Goal: Information Seeking & Learning: Learn about a topic

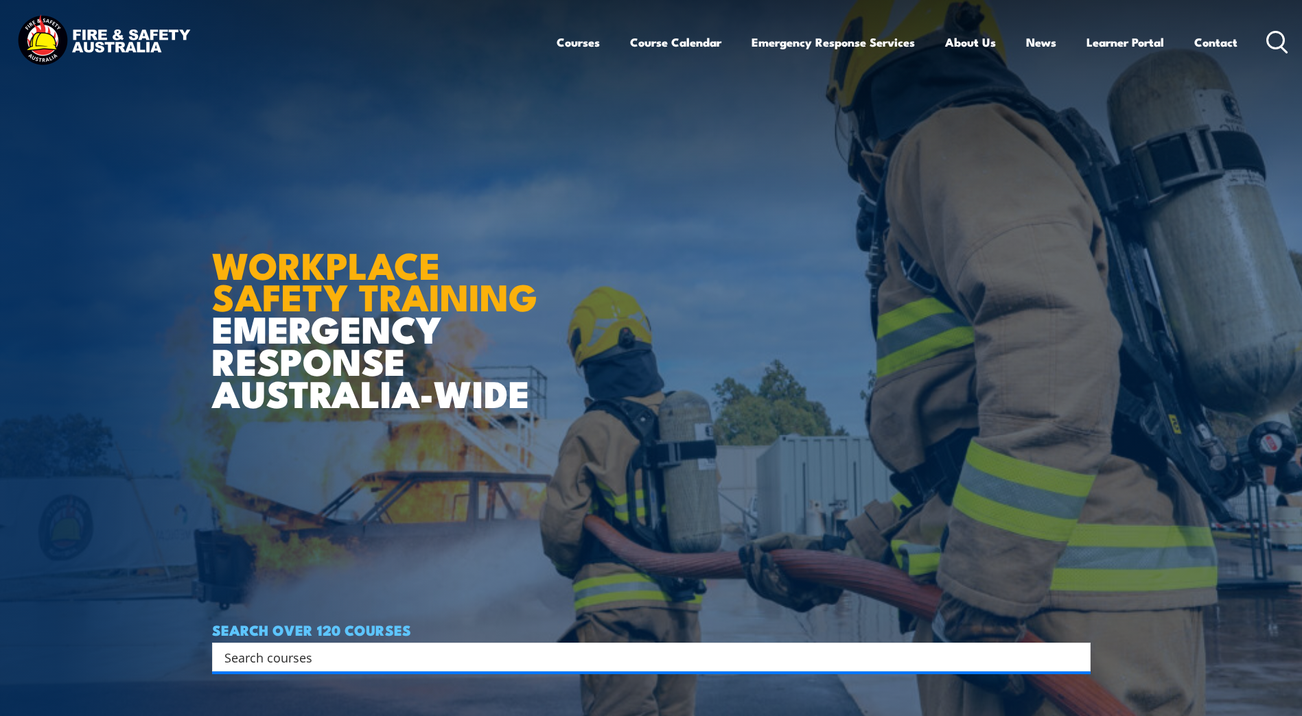
click at [235, 657] on input "Search input" at bounding box center [642, 657] width 836 height 21
type input "first aid"
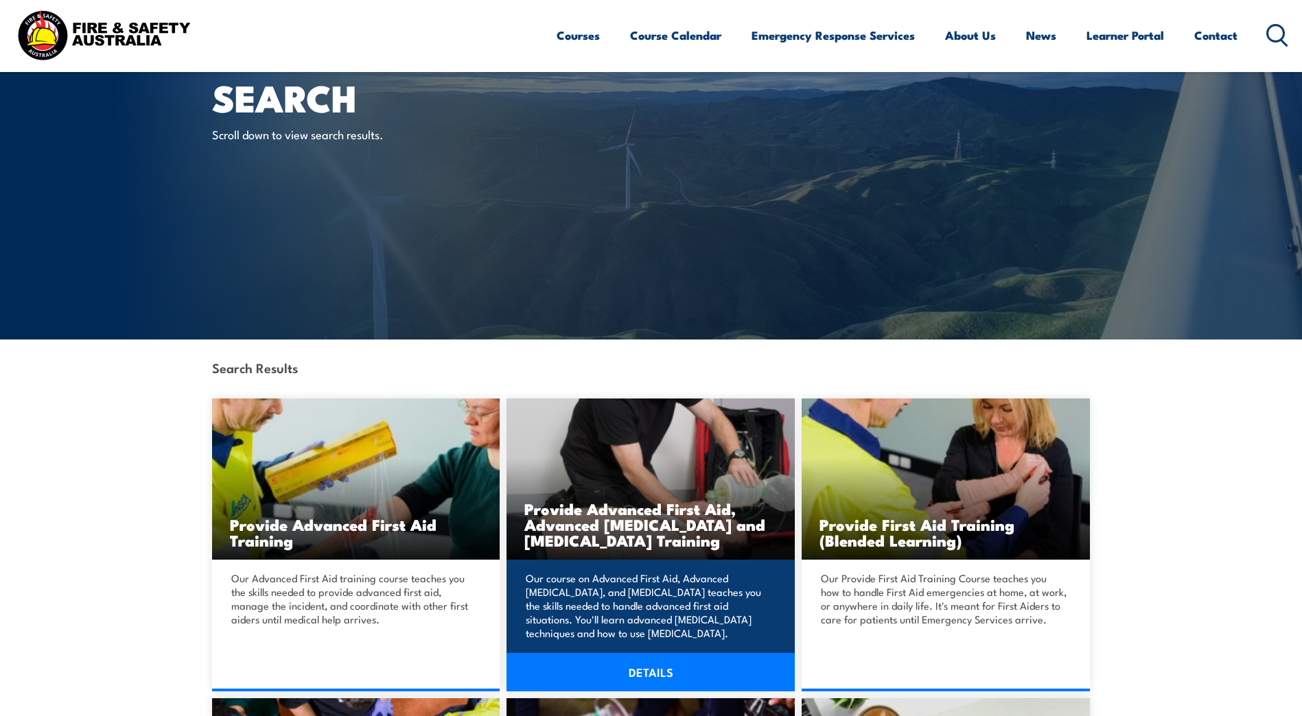
scroll to position [137, 0]
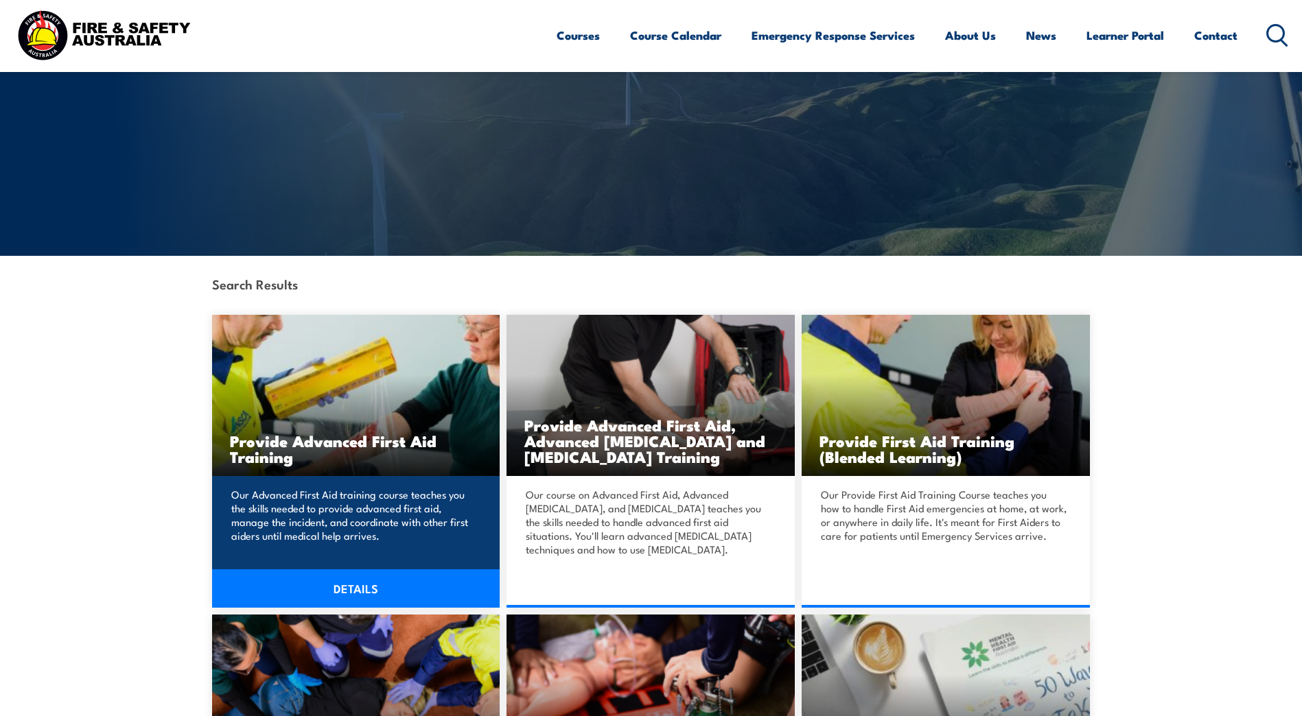
click at [312, 502] on p "Our Advanced First Aid training course teaches you the skills needed to provide…" at bounding box center [354, 515] width 246 height 55
click at [352, 587] on link "DETAILS" at bounding box center [356, 589] width 288 height 38
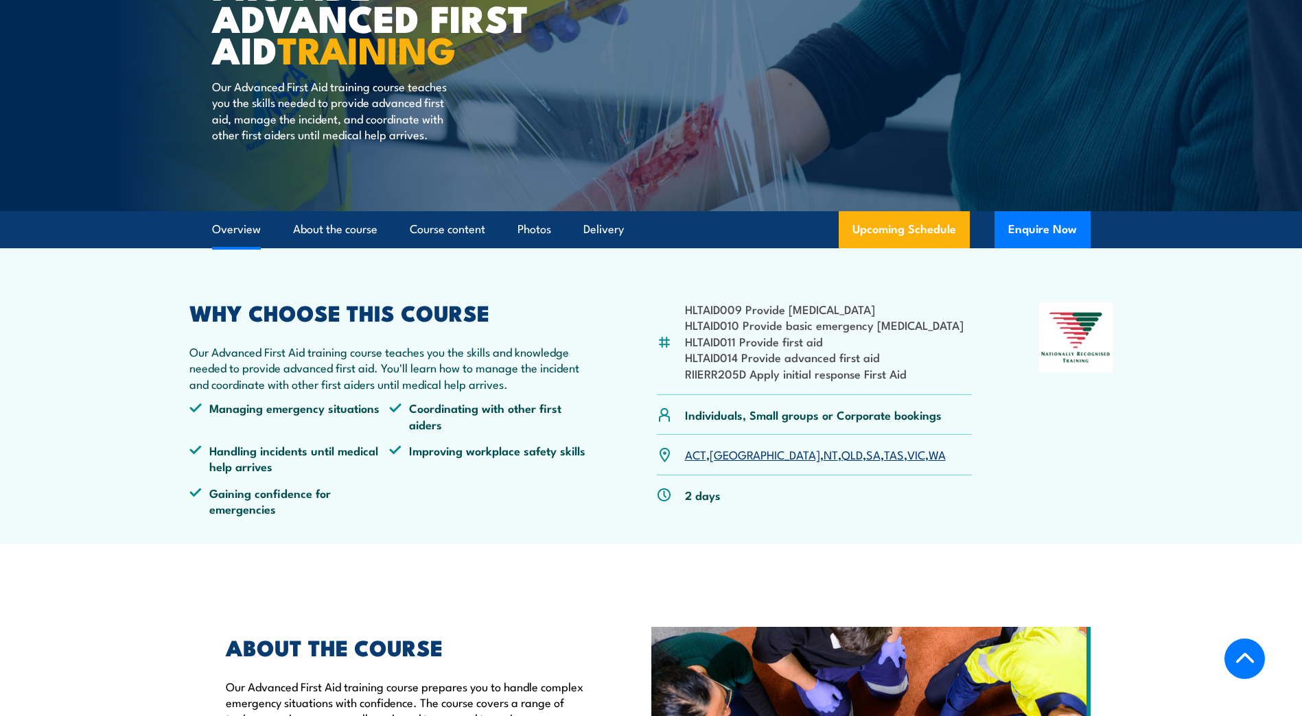
scroll to position [343, 0]
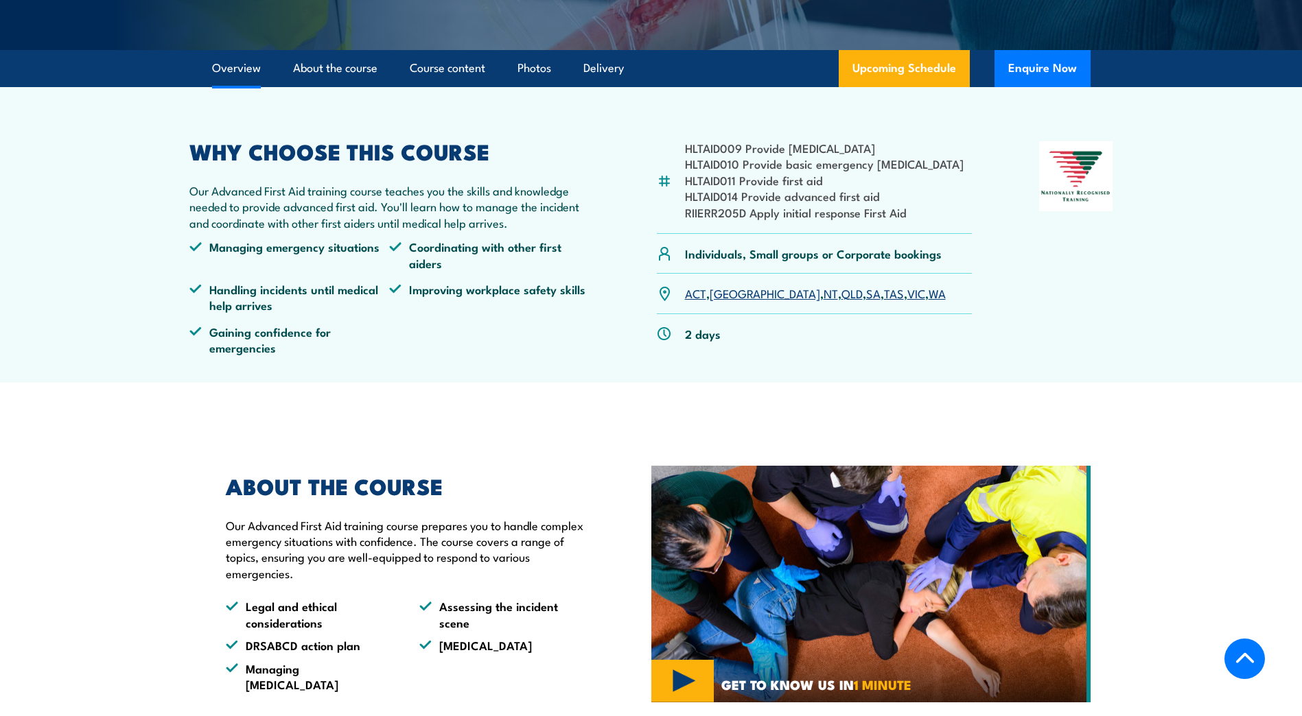
click at [841, 294] on link "QLD" at bounding box center [851, 293] width 21 height 16
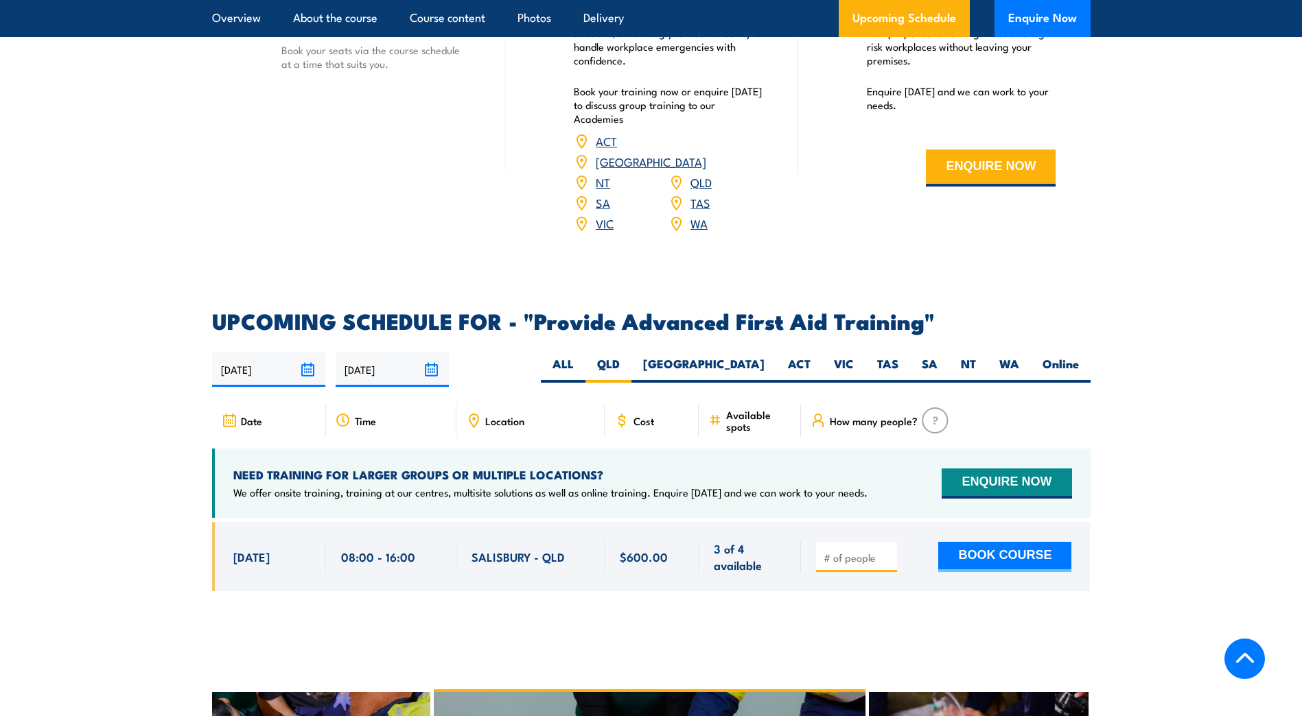
scroll to position [1699, 0]
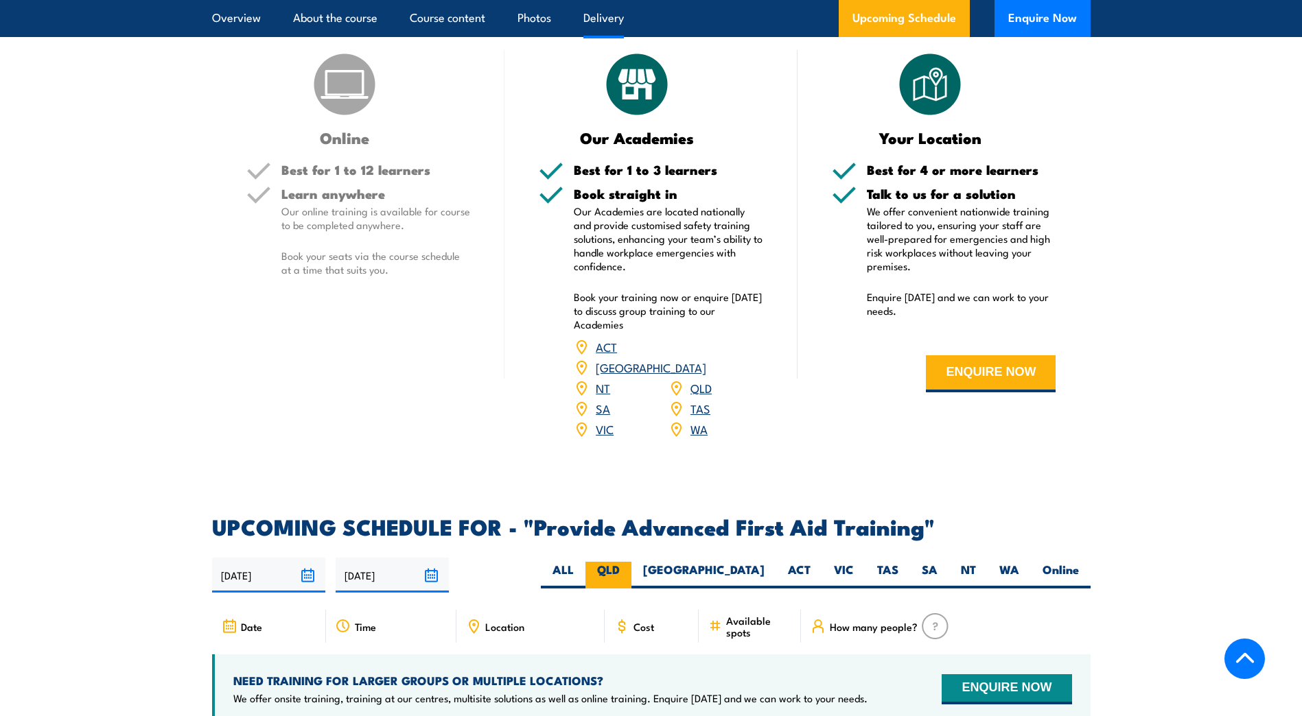
click at [631, 562] on label "QLD" at bounding box center [608, 575] width 46 height 27
click at [629, 562] on input "QLD" at bounding box center [624, 566] width 9 height 9
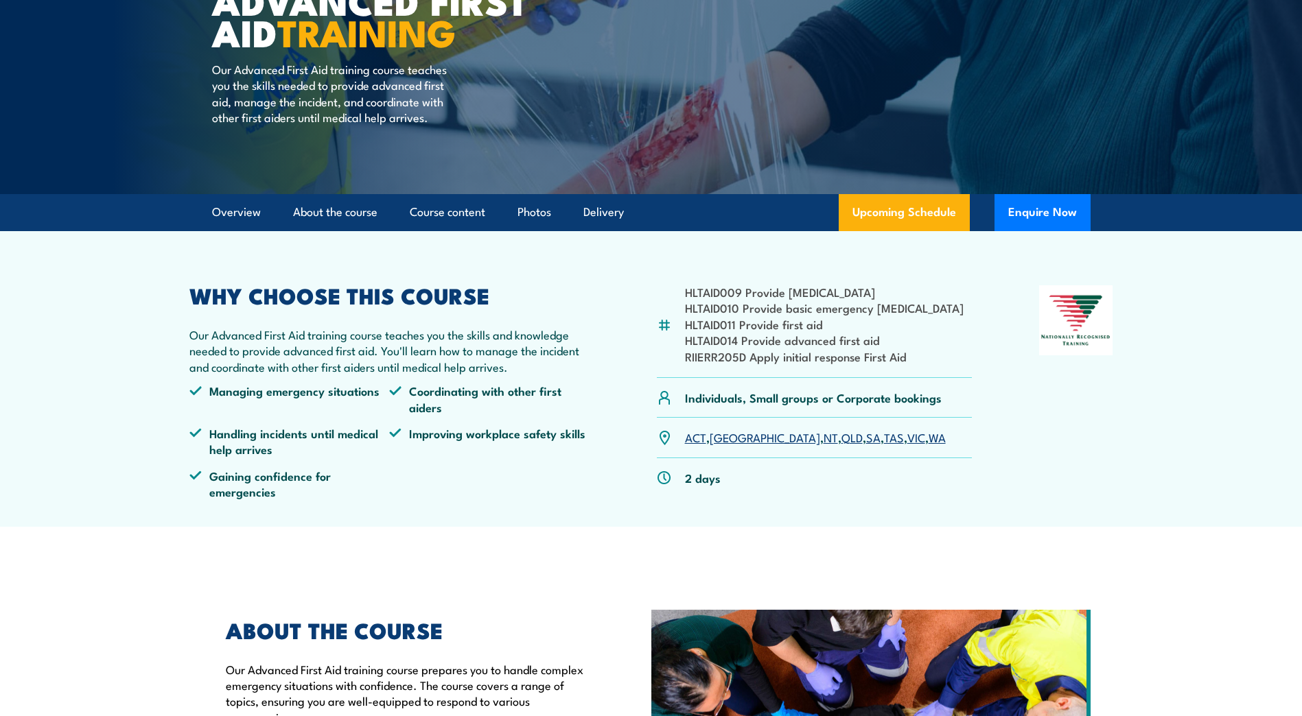
scroll to position [0, 0]
